Goal: Find specific page/section: Find specific page/section

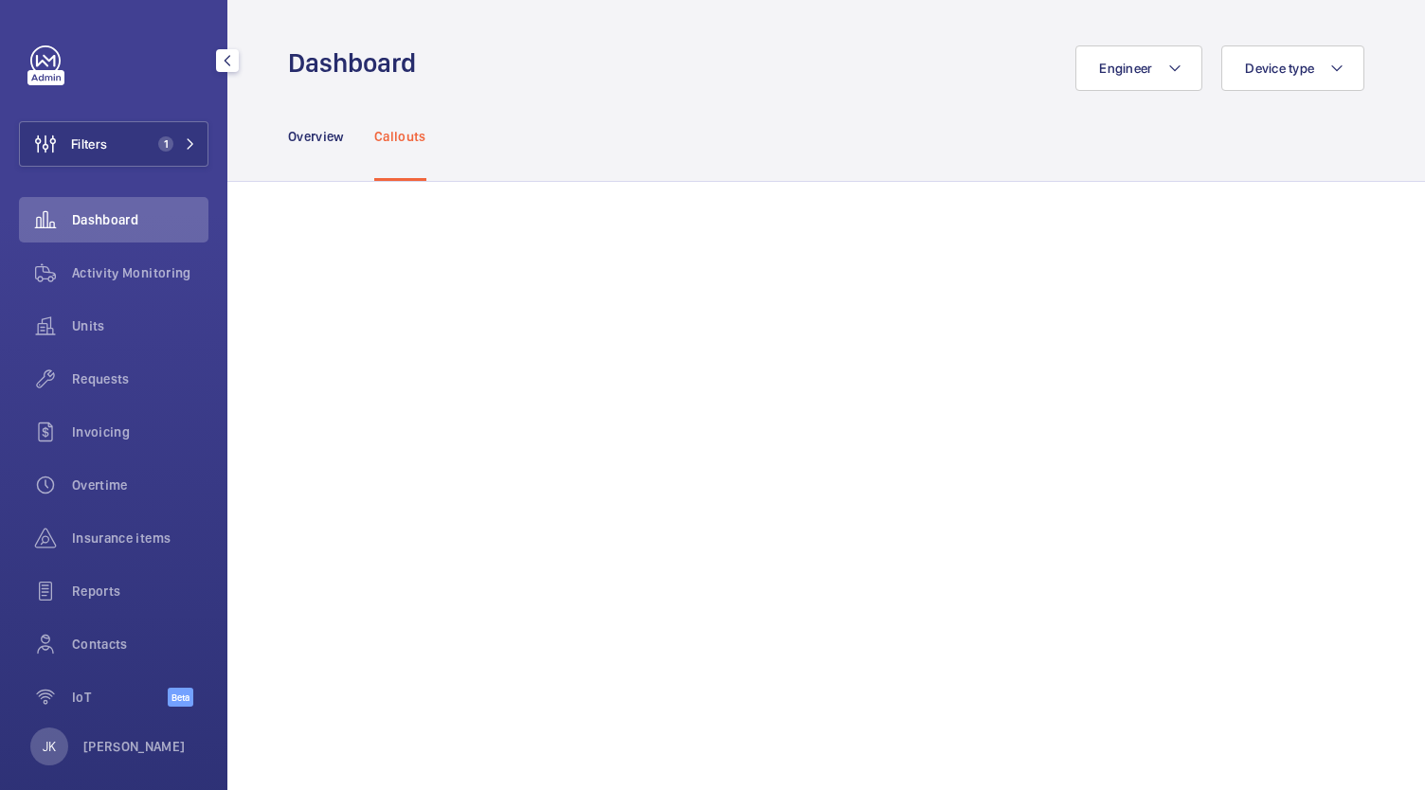
scroll to position [2038, 0]
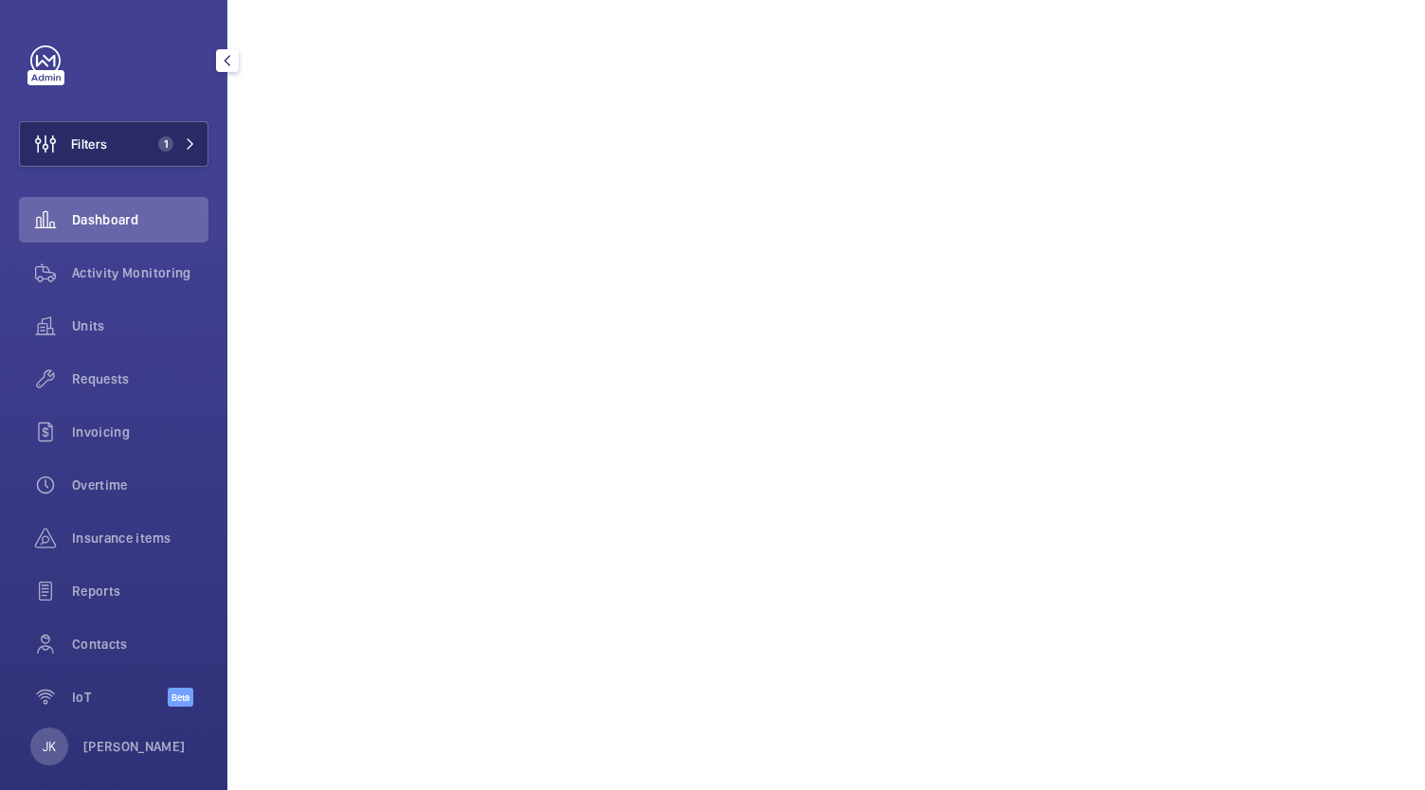
click at [100, 152] on span "Filters" at bounding box center [89, 144] width 36 height 19
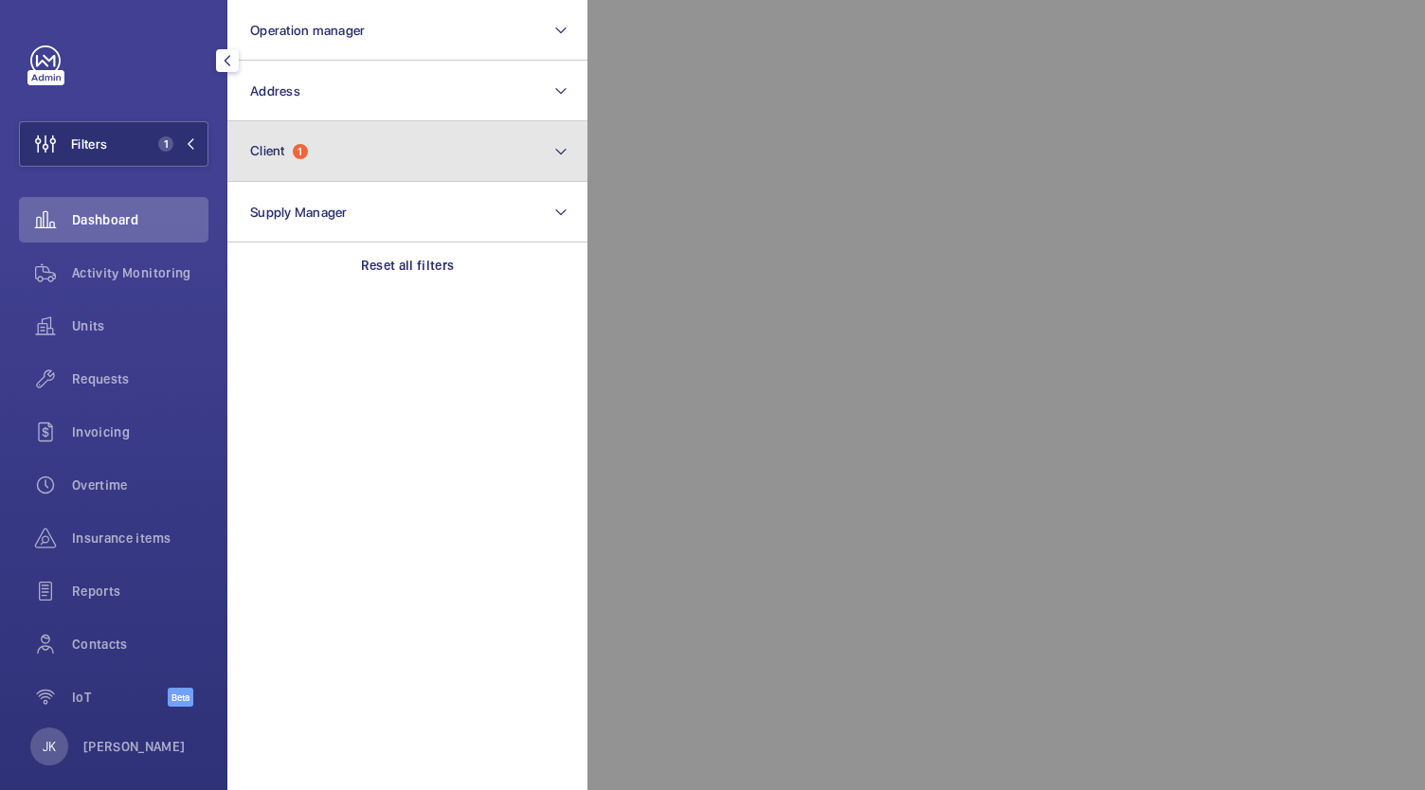
click at [324, 166] on button "Client 1" at bounding box center [407, 151] width 360 height 61
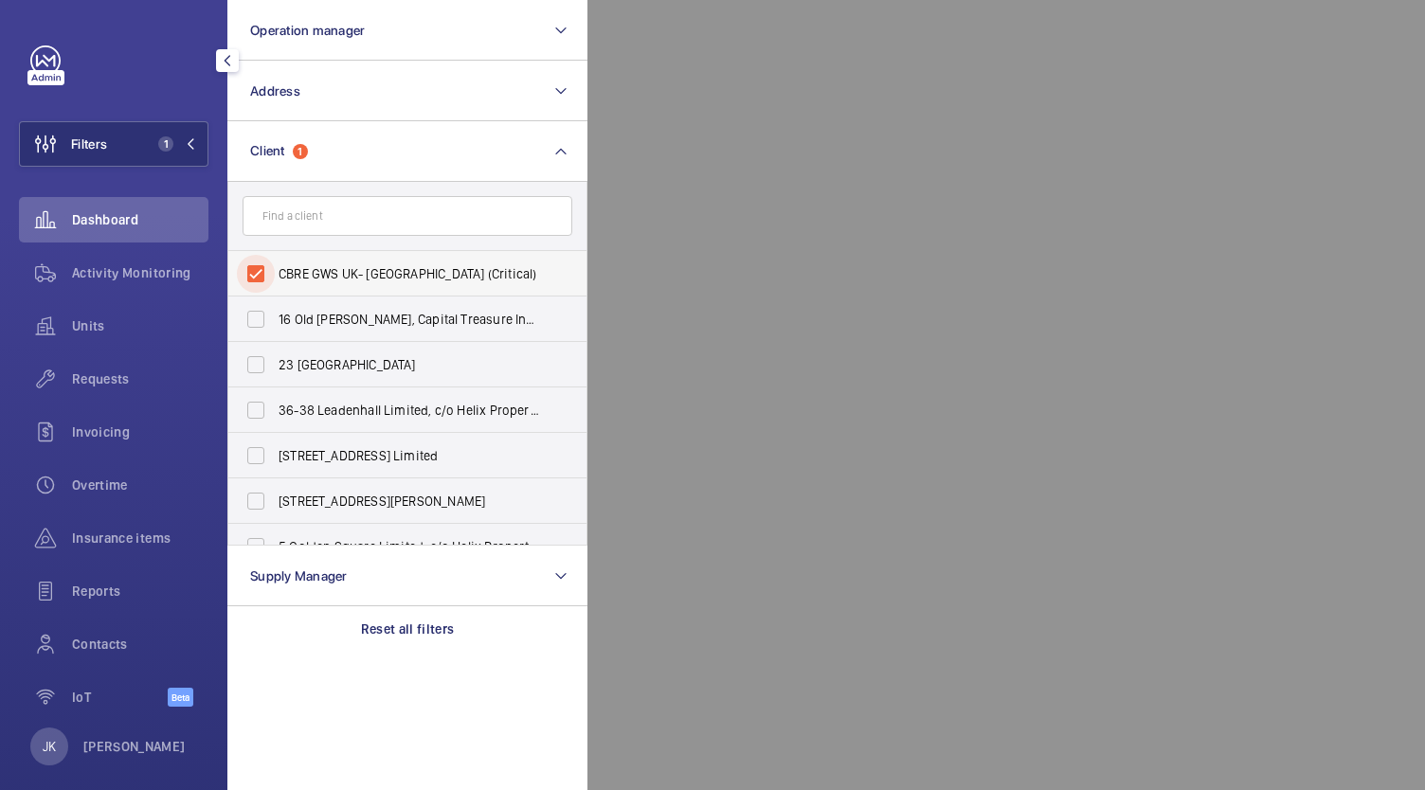
click at [265, 281] on input "CBRE GWS UK- [GEOGRAPHIC_DATA] (Critical)" at bounding box center [256, 274] width 38 height 38
checkbox input "false"
click at [308, 222] on input "text" at bounding box center [408, 216] width 330 height 40
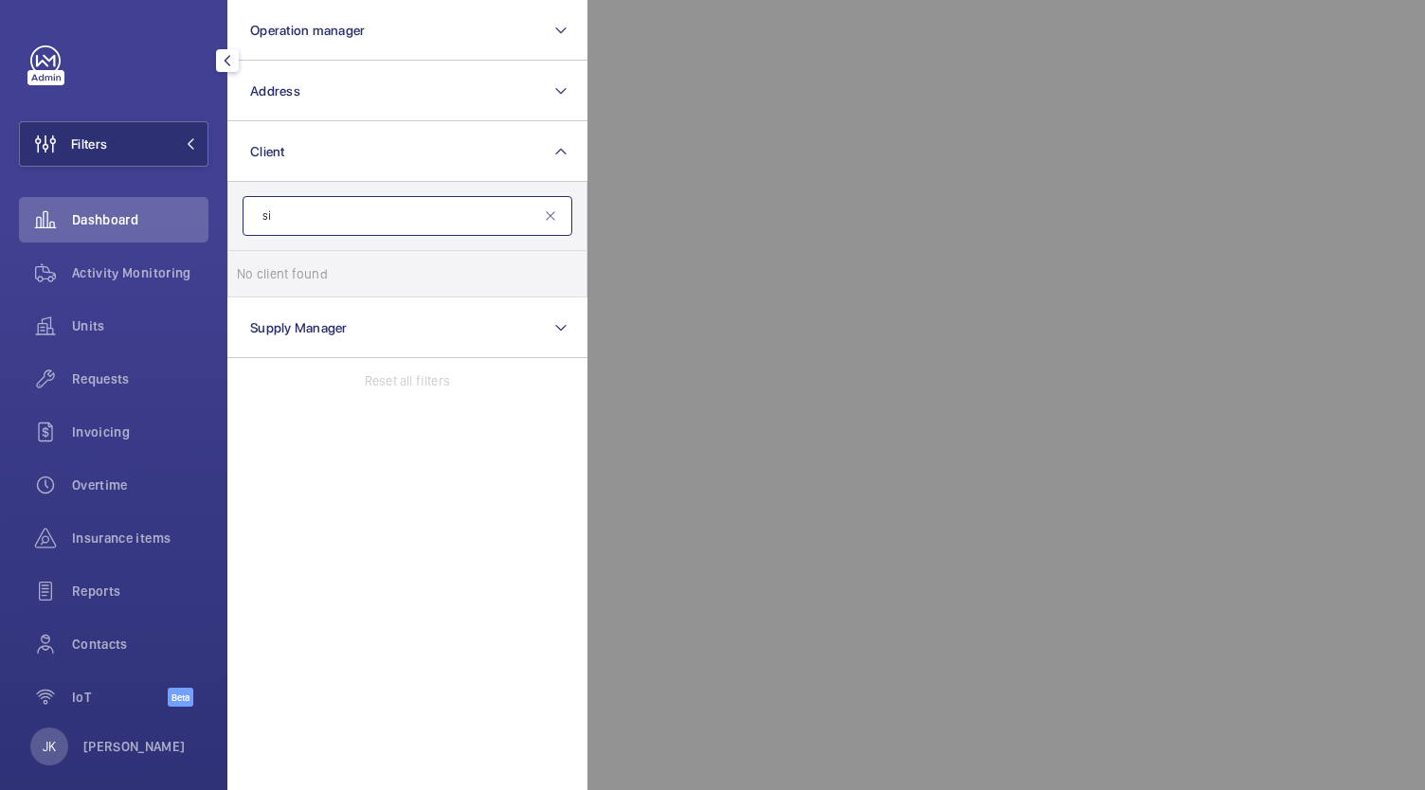
type input "s"
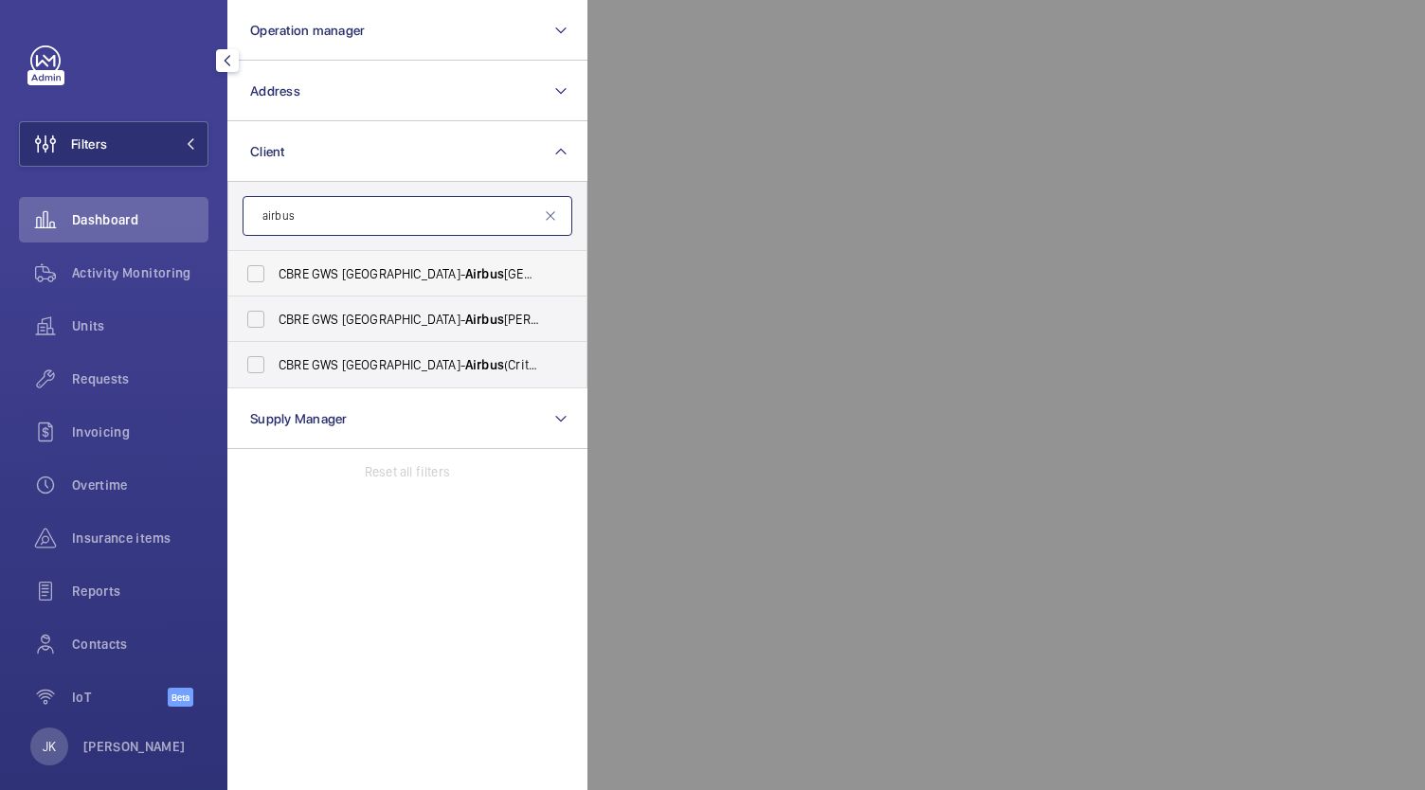
type input "airbus"
click at [408, 283] on label "CBRE GWS UK- Airbus Bristol" at bounding box center [393, 273] width 330 height 45
click at [275, 283] on input "CBRE GWS UK- Airbus Bristol" at bounding box center [256, 274] width 38 height 38
checkbox input "true"
click at [891, 455] on div at bounding box center [1300, 395] width 1425 height 790
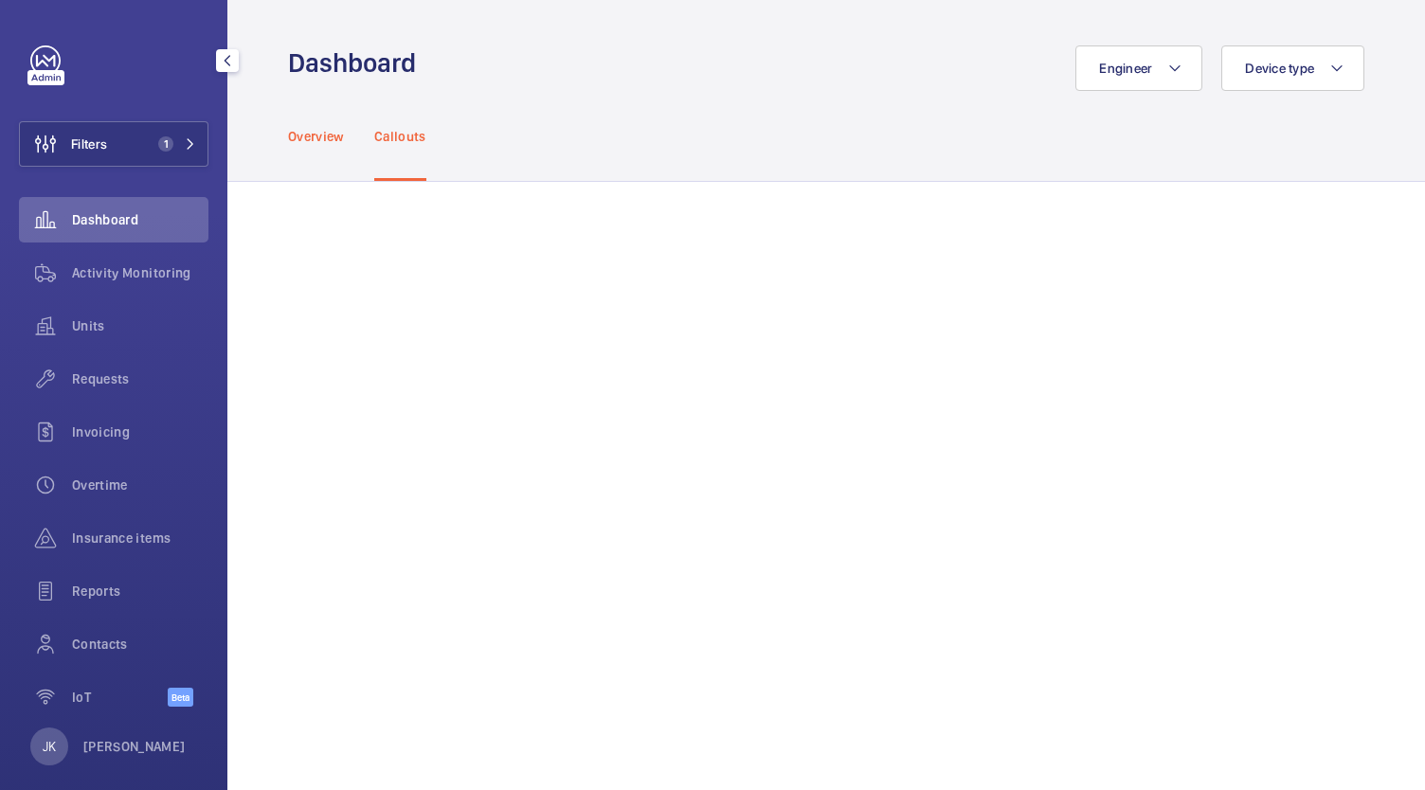
click at [312, 139] on p "Overview" at bounding box center [316, 136] width 56 height 19
click at [404, 136] on p "Callouts" at bounding box center [400, 129] width 52 height 19
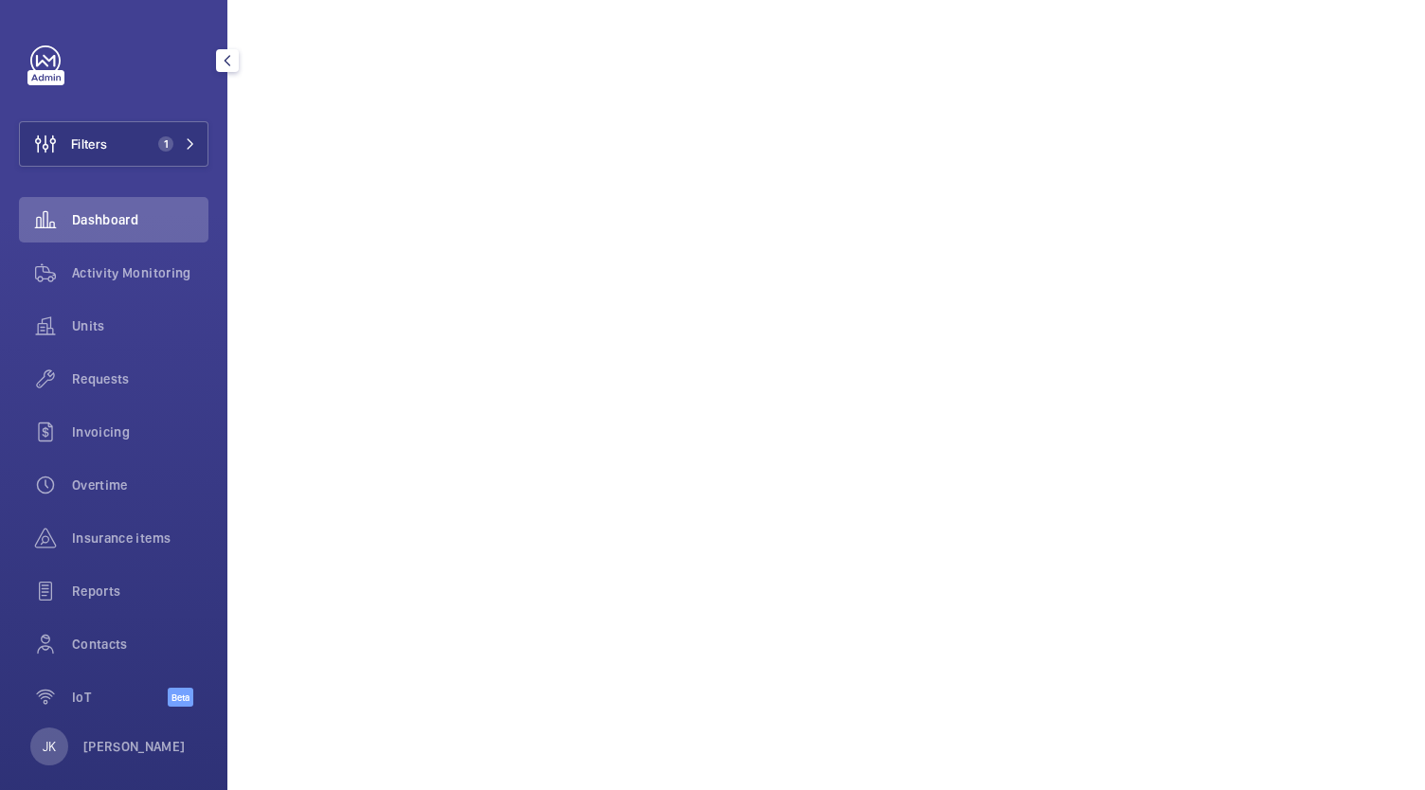
scroll to position [969, 0]
